Goal: Find specific page/section: Find specific page/section

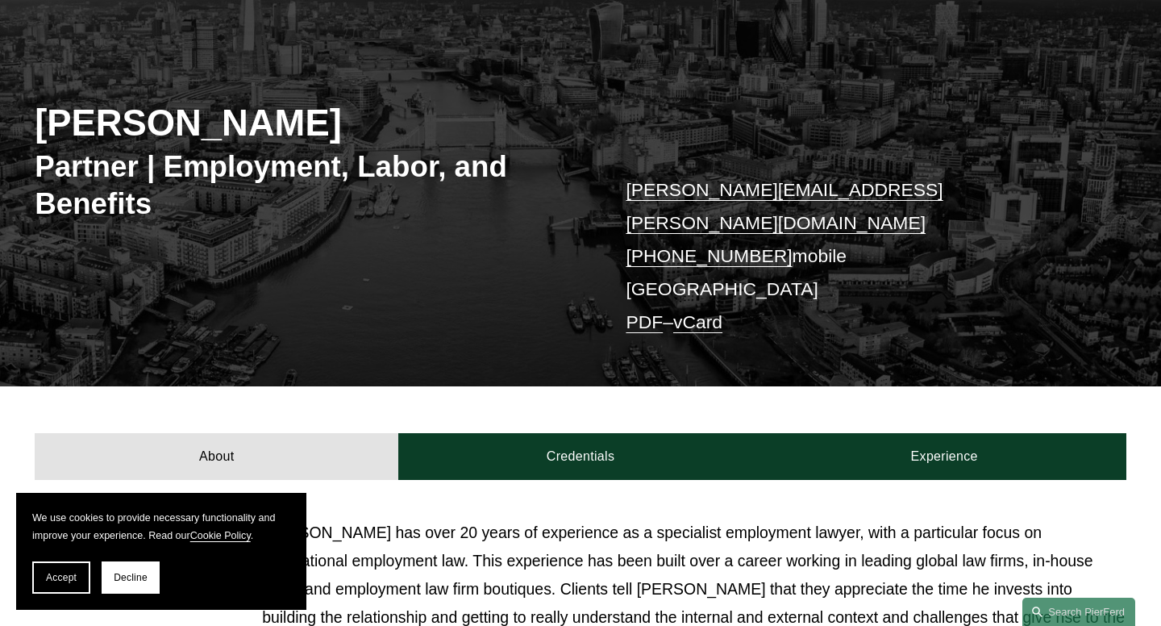
scroll to position [158, 0]
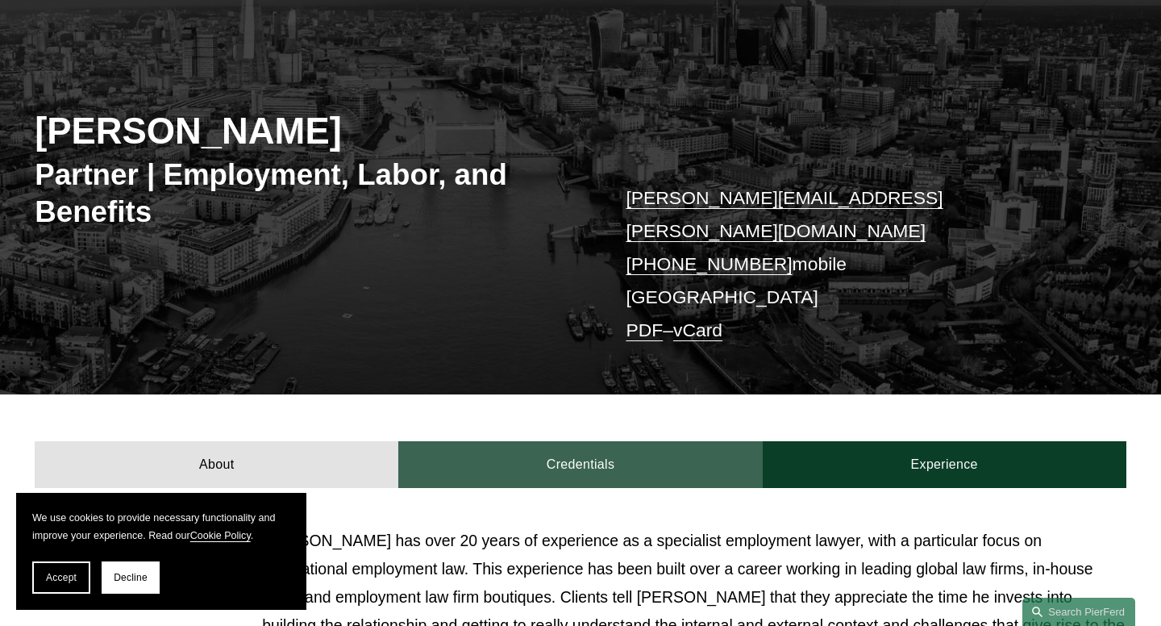
click at [586, 448] on link "Credentials" at bounding box center [580, 464] width 364 height 47
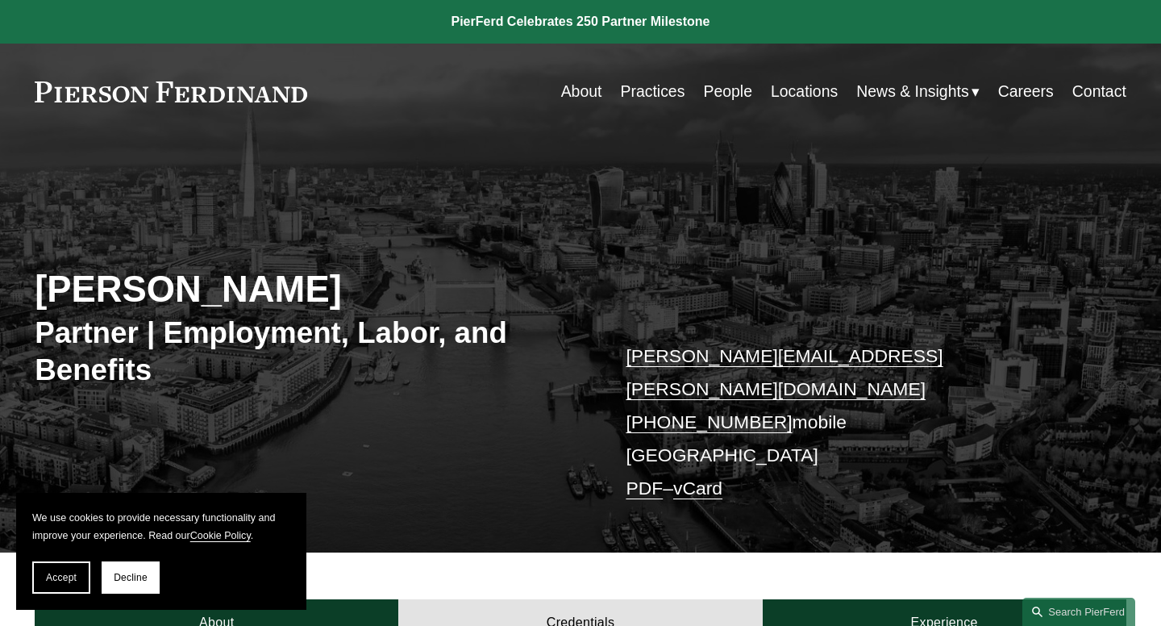
scroll to position [0, 0]
click at [723, 90] on link "People" at bounding box center [727, 91] width 49 height 31
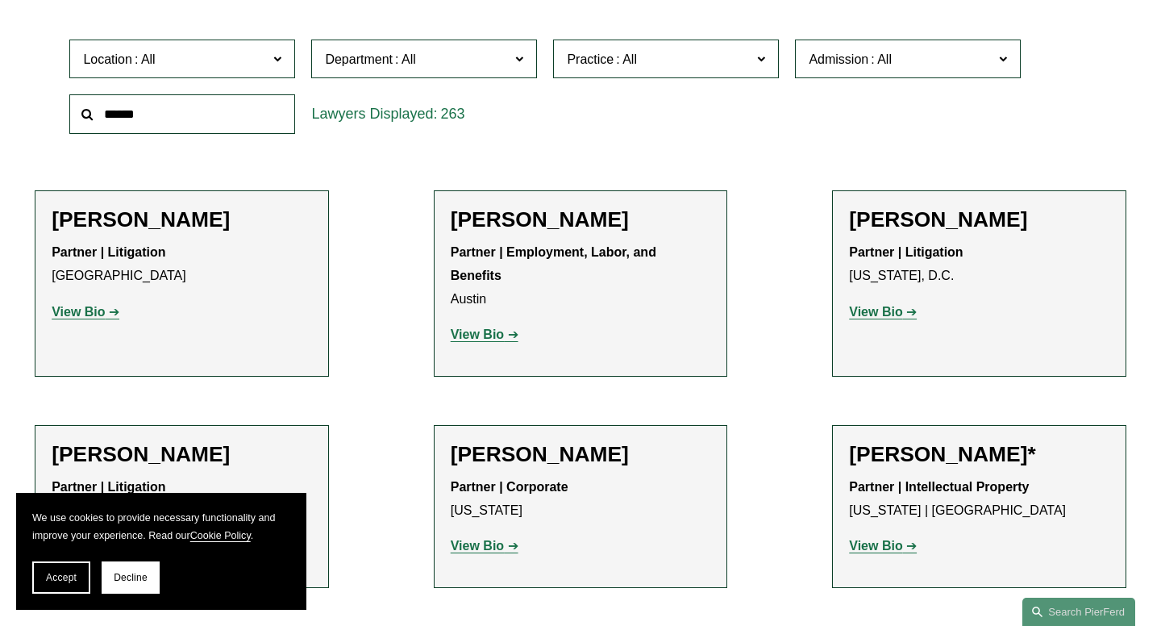
scroll to position [484, 0]
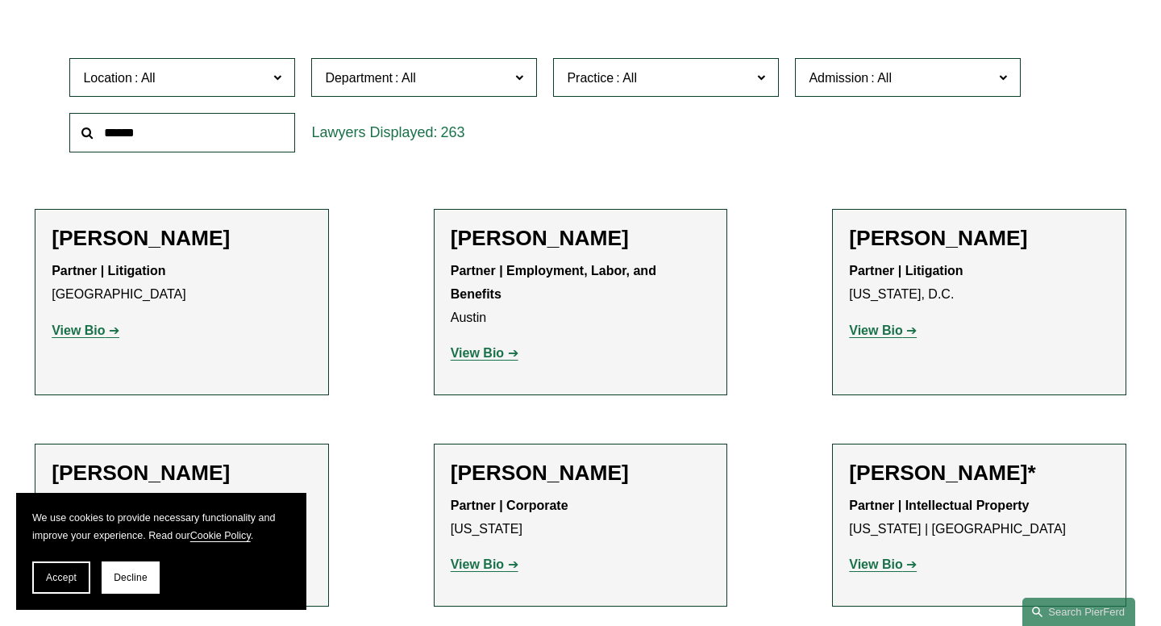
click at [179, 134] on input "text" at bounding box center [182, 133] width 226 height 40
type input "********"
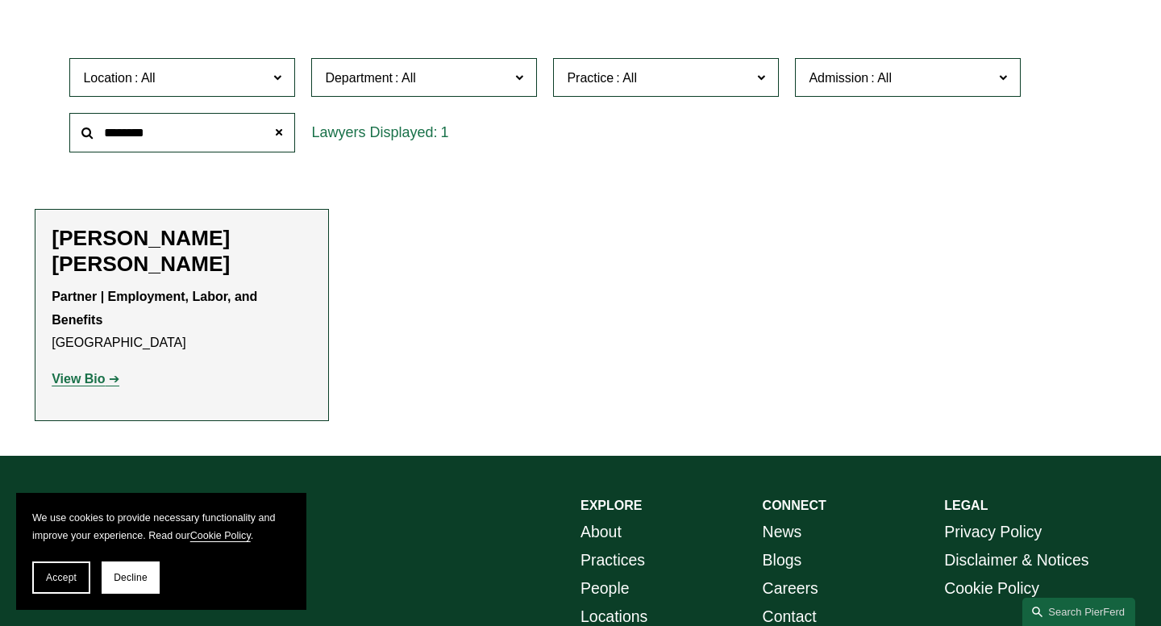
click at [76, 372] on strong "View Bio" at bounding box center [78, 379] width 53 height 14
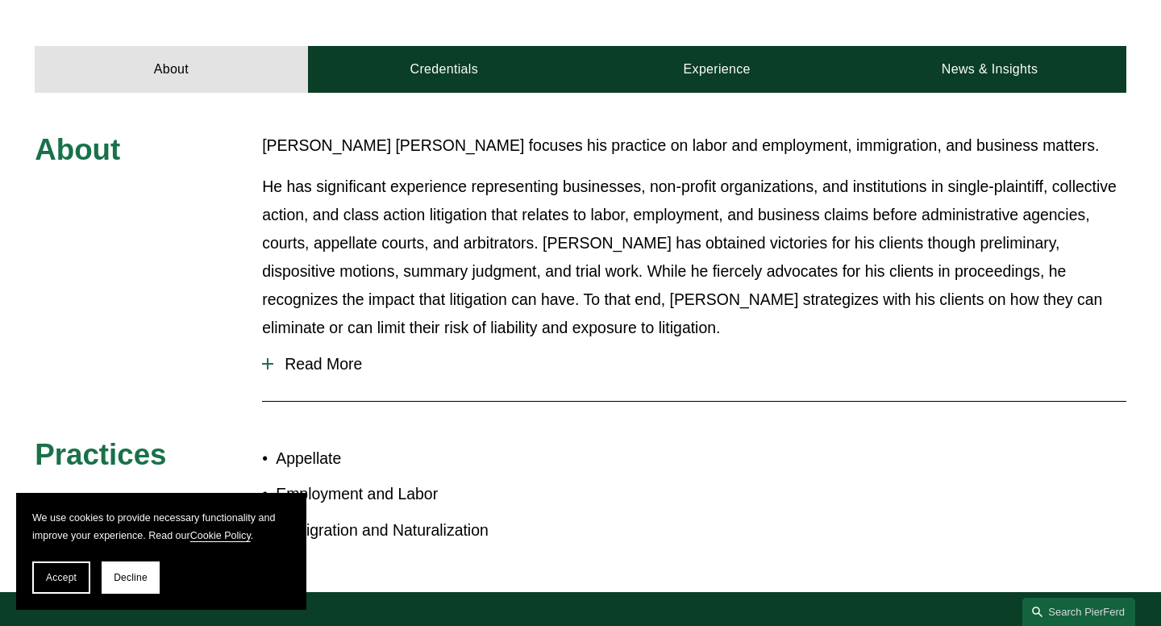
scroll to position [615, 0]
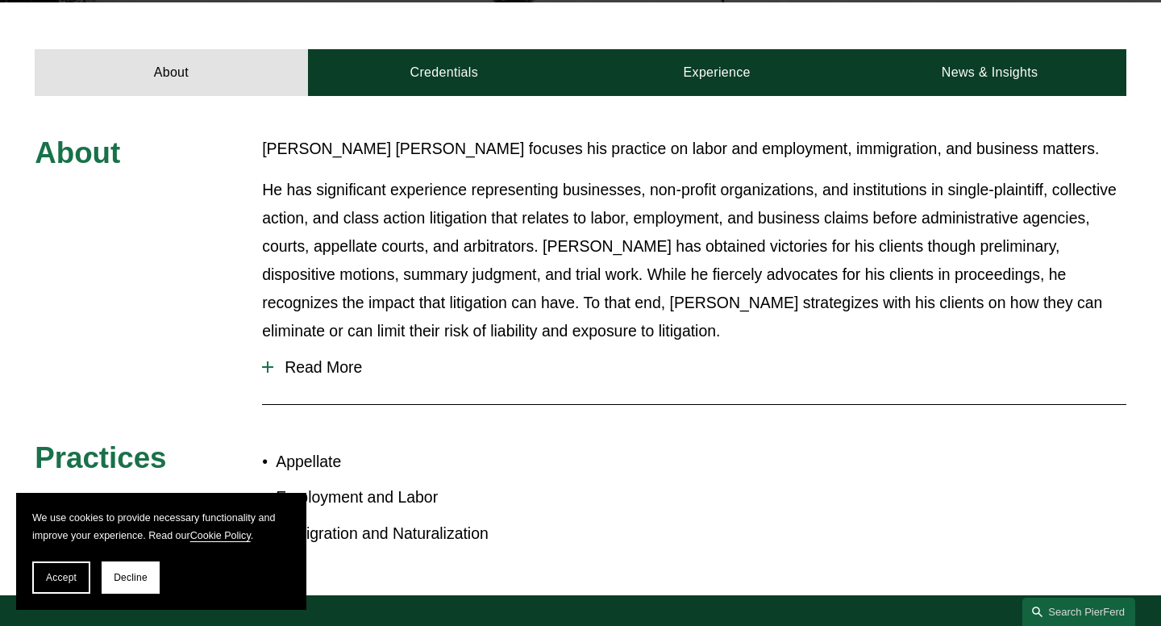
click at [271, 361] on div at bounding box center [267, 366] width 11 height 11
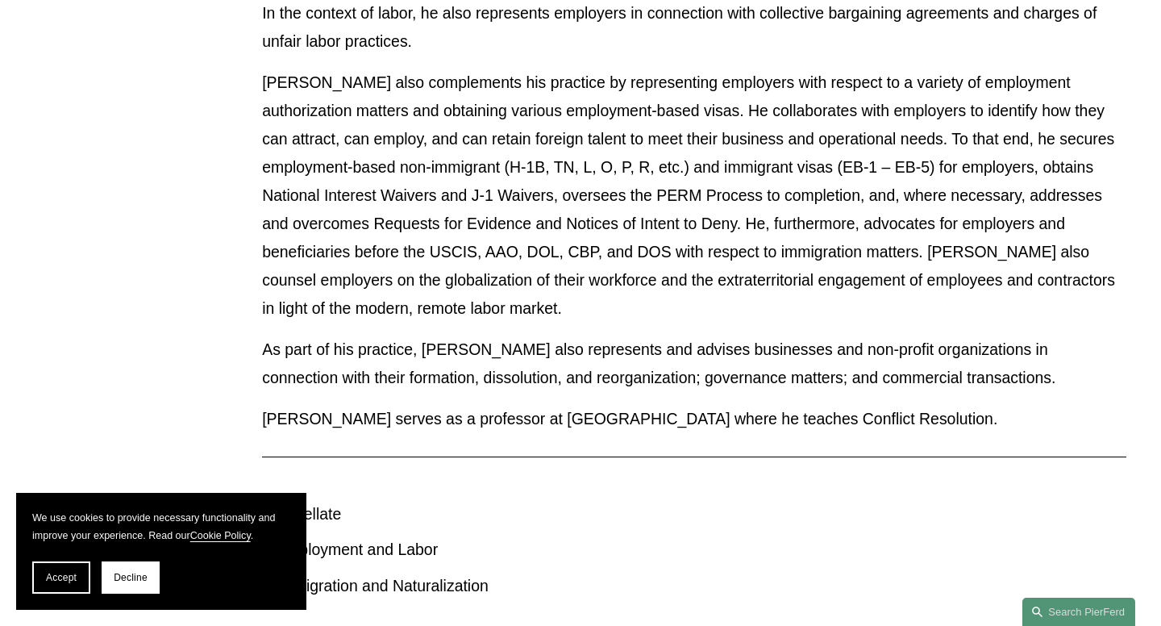
scroll to position [1156, 0]
